Goal: Information Seeking & Learning: Learn about a topic

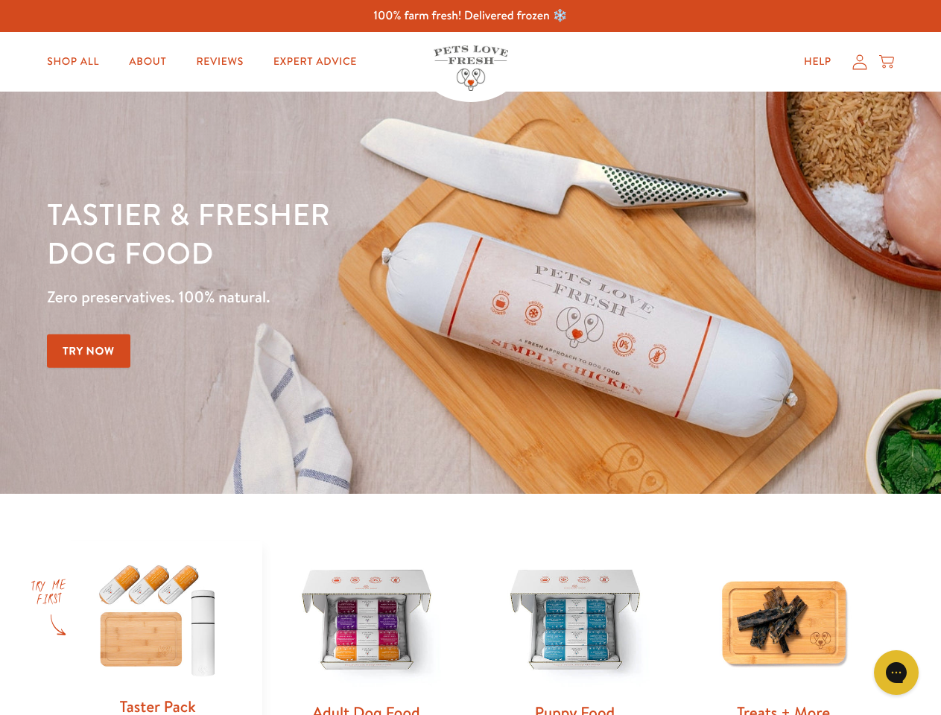
click at [470, 358] on div "Tastier & fresher dog food Zero preservatives. 100% natural. Try Now" at bounding box center [329, 293] width 565 height 197
click at [897, 673] on icon "Gorgias live chat" at bounding box center [896, 673] width 14 height 14
